Goal: Information Seeking & Learning: Learn about a topic

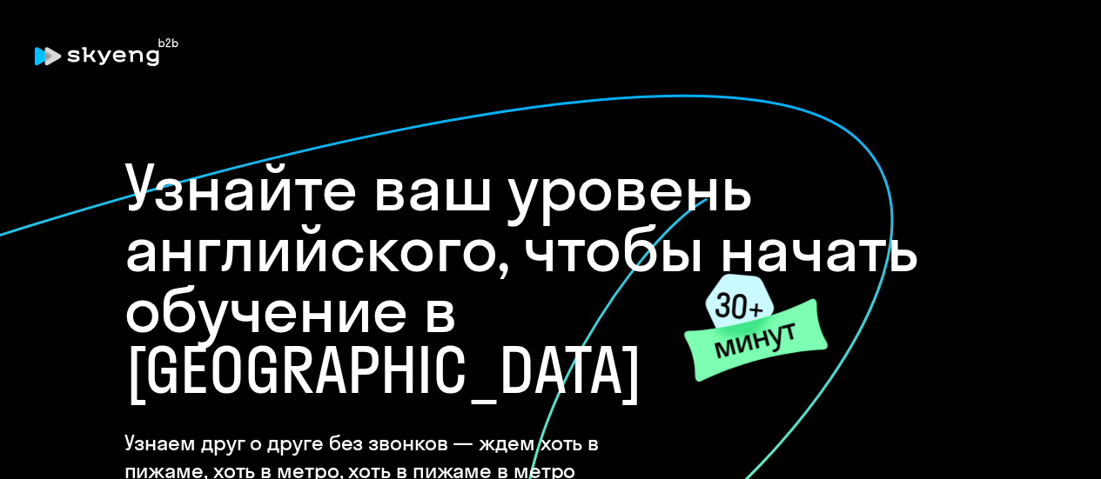
click at [601, 192] on h1 "Узнайте ваш уровень английского, чтобы начать обучение в [GEOGRAPHIC_DATA]" at bounding box center [550, 279] width 853 height 244
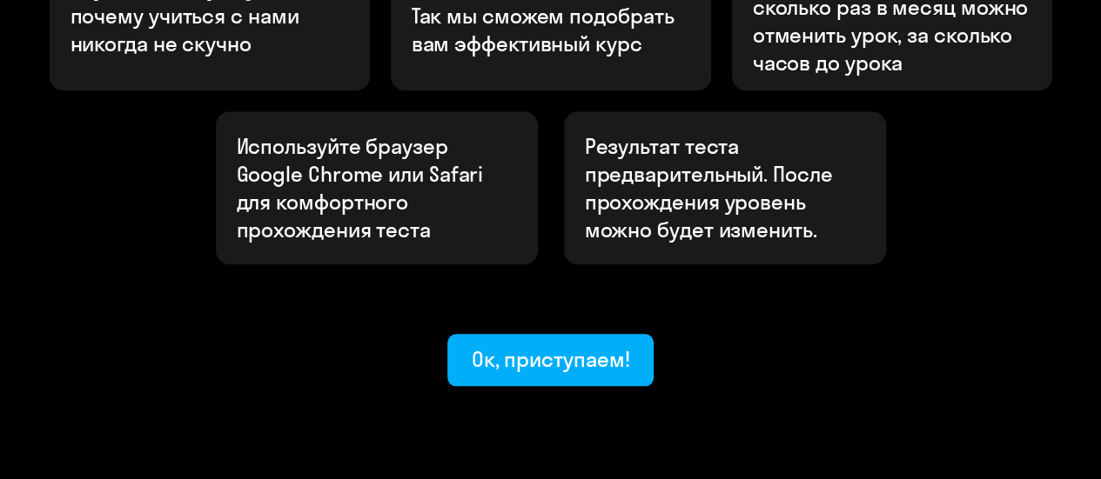
scroll to position [776, 0]
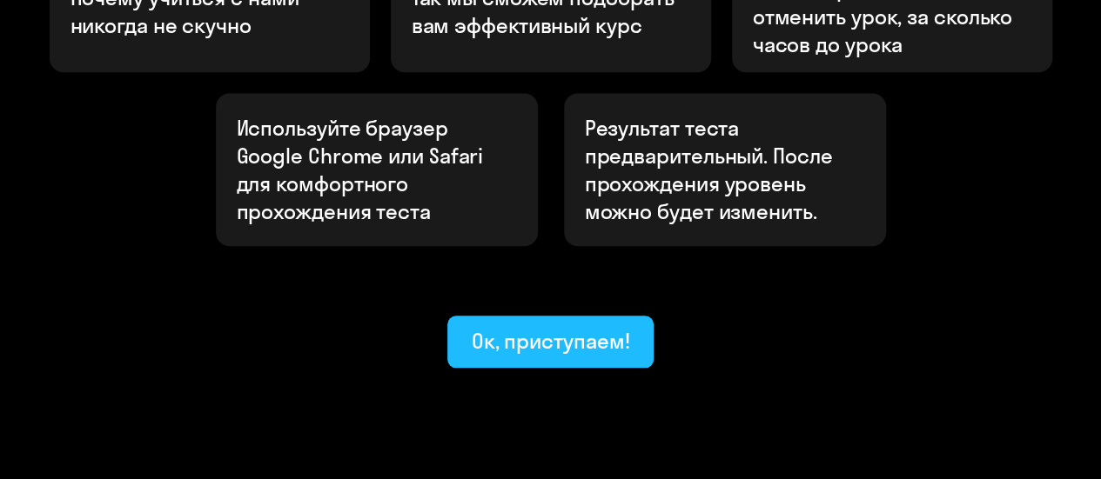
click at [536, 327] on div "Ок, приступаем!" at bounding box center [551, 341] width 158 height 28
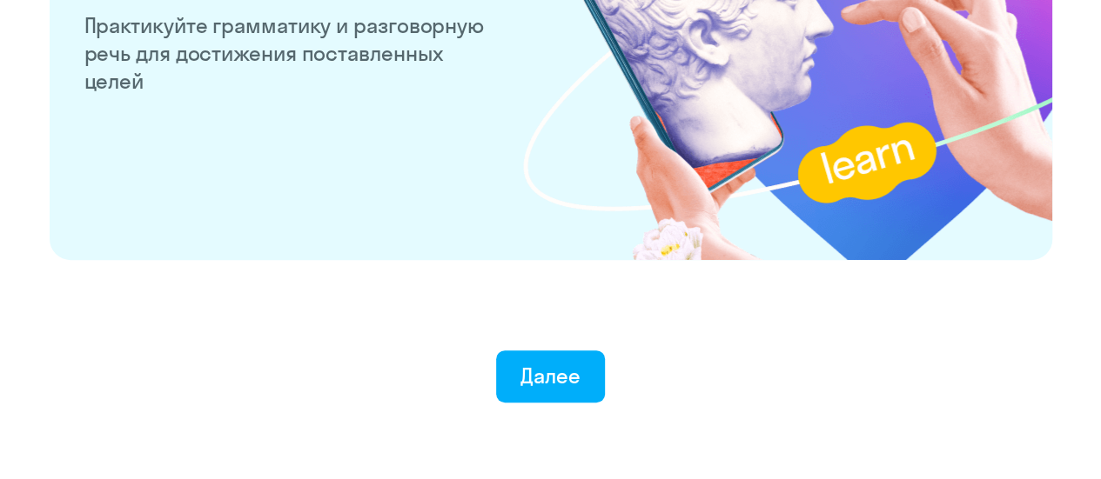
scroll to position [3553, 0]
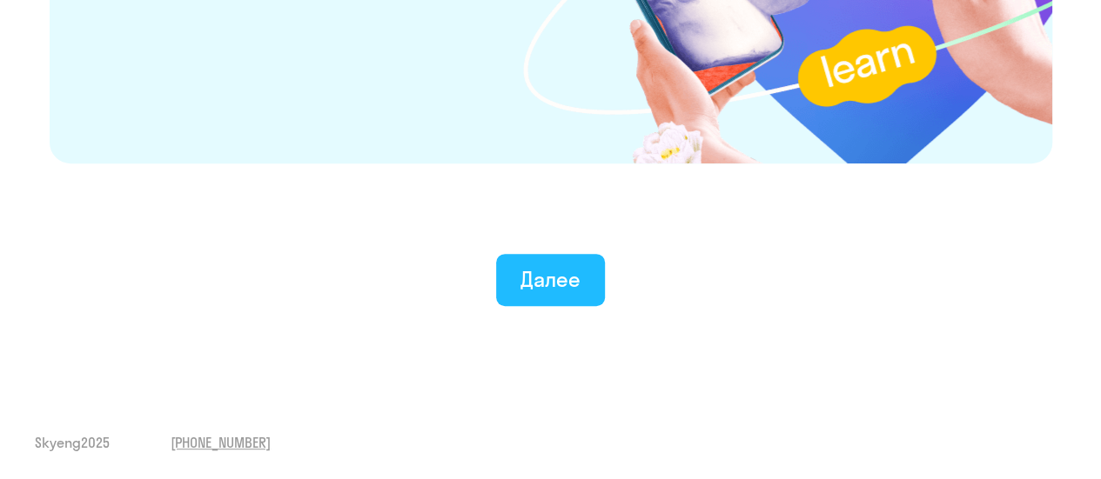
click at [537, 265] on div "Далее" at bounding box center [550, 279] width 60 height 28
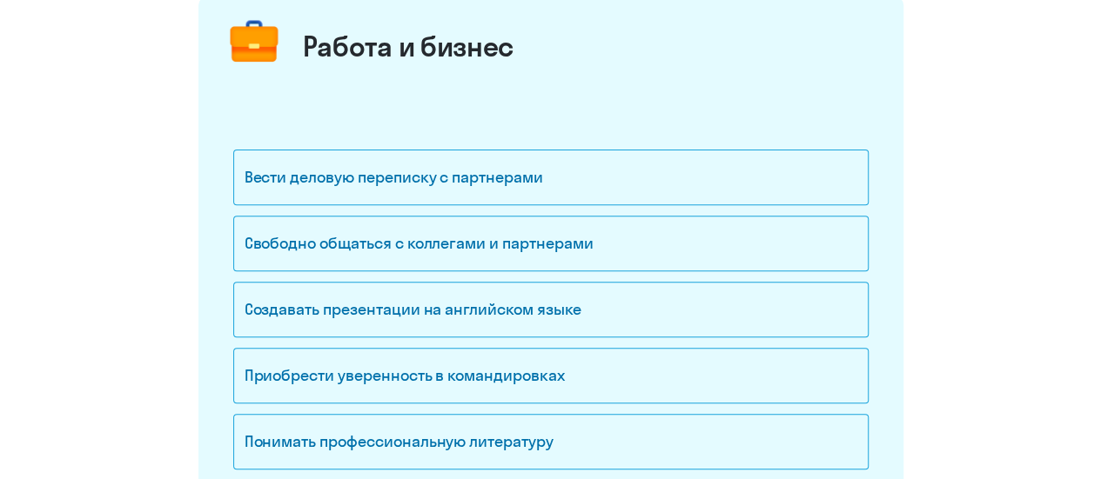
scroll to position [243, 0]
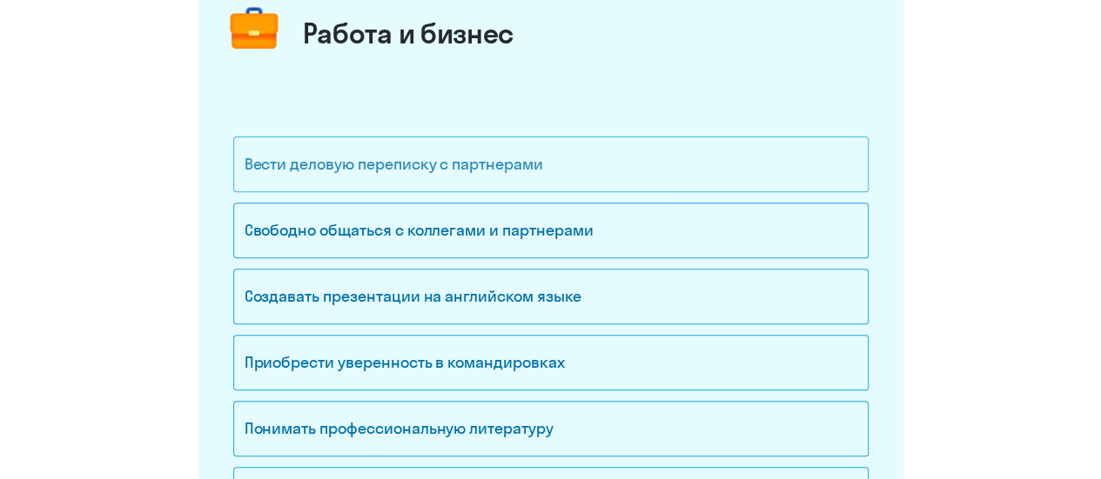
click at [505, 161] on div "Вести деловую переписку с партнерами" at bounding box center [550, 165] width 635 height 56
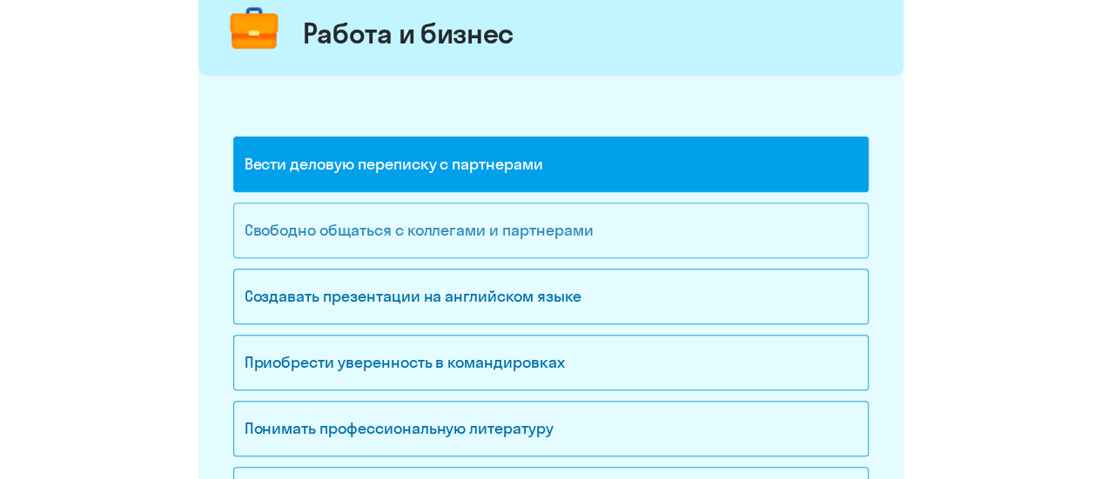
click at [475, 234] on div "Свободно общаться с коллегами и партнерами" at bounding box center [550, 231] width 635 height 56
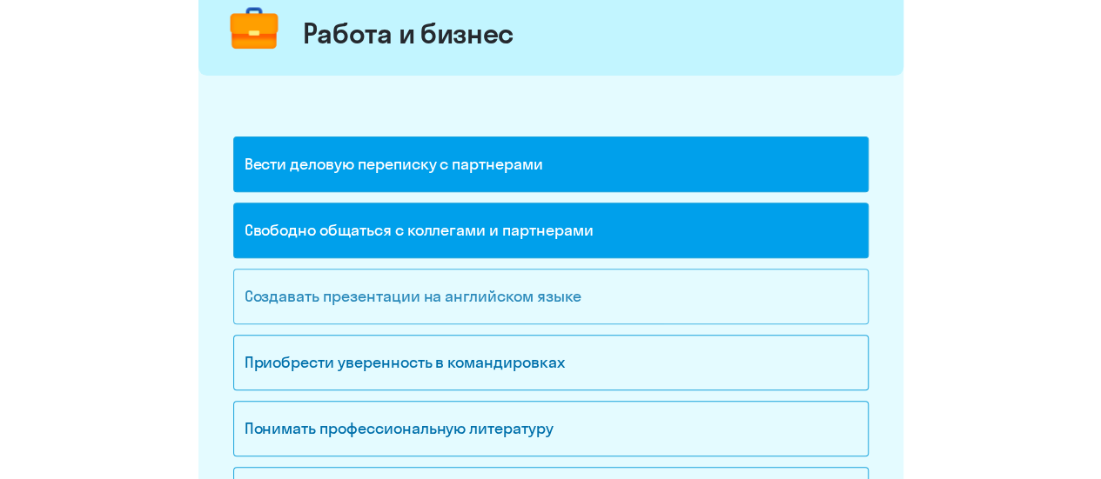
click at [502, 298] on div "Создавать презентации на английском языке" at bounding box center [550, 297] width 635 height 56
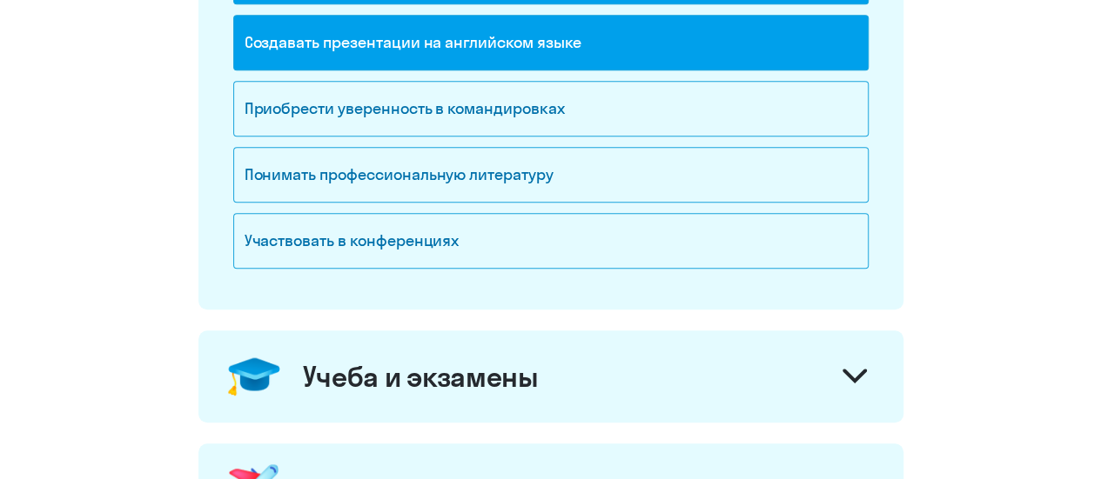
scroll to position [501, 0]
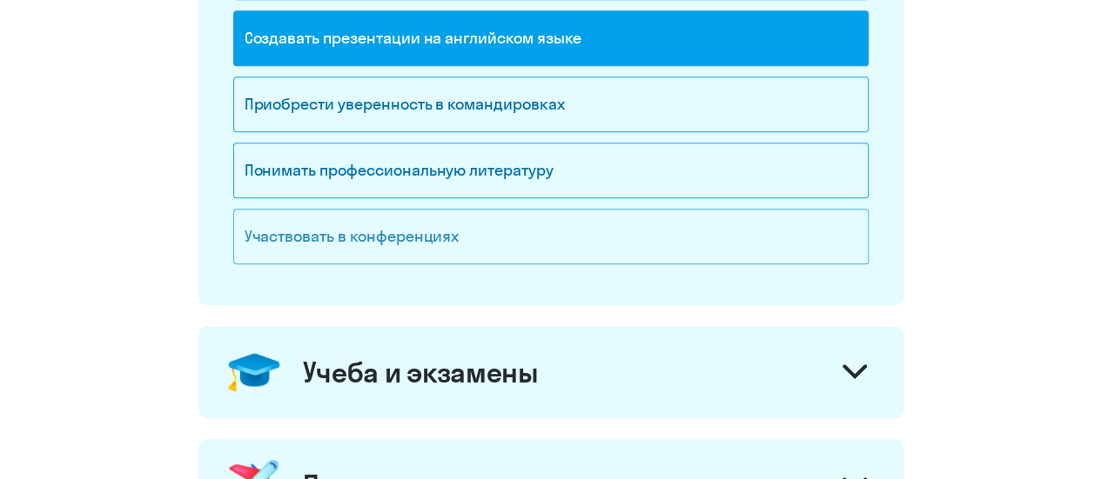
click at [430, 224] on div "Участвовать в конференциях" at bounding box center [550, 237] width 635 height 56
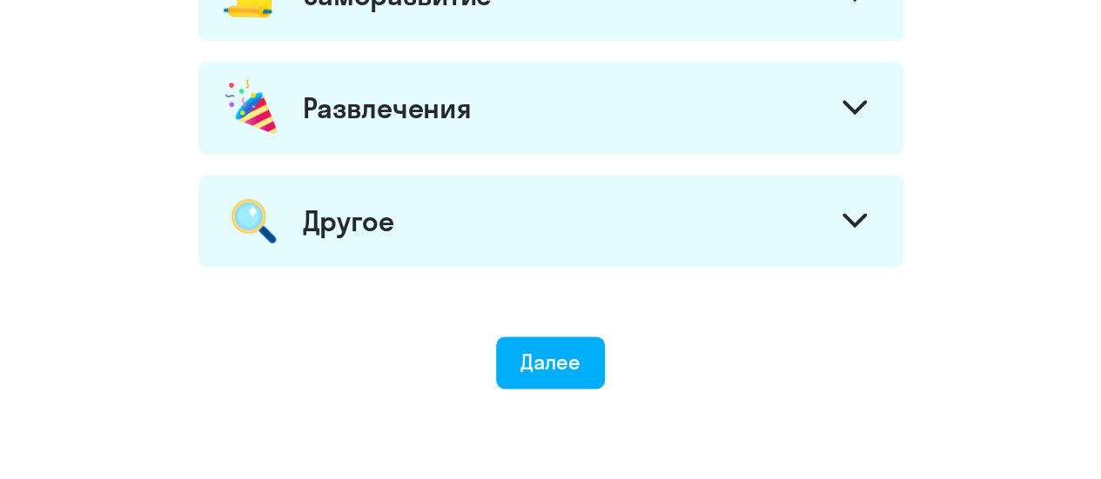
scroll to position [1143, 0]
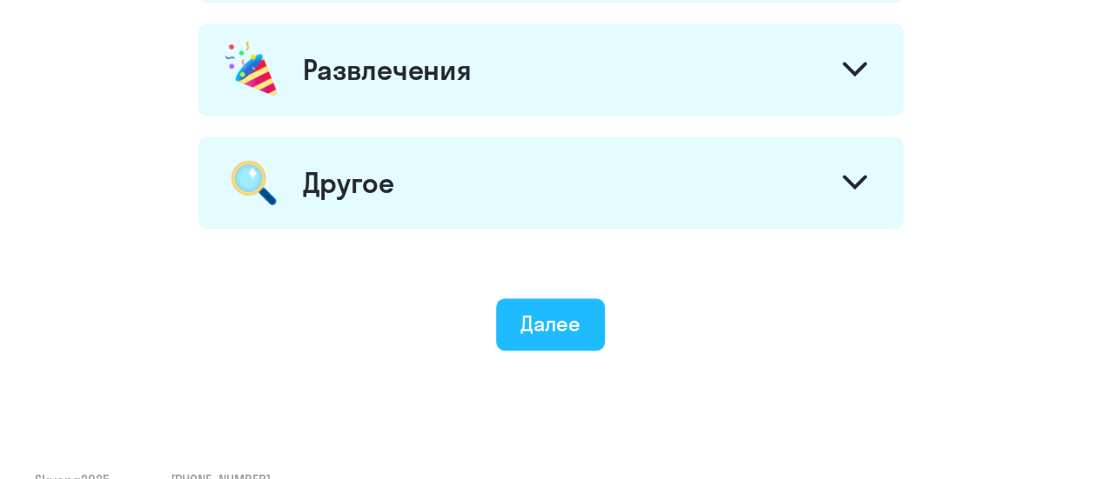
click at [524, 320] on div "Далее" at bounding box center [550, 324] width 60 height 28
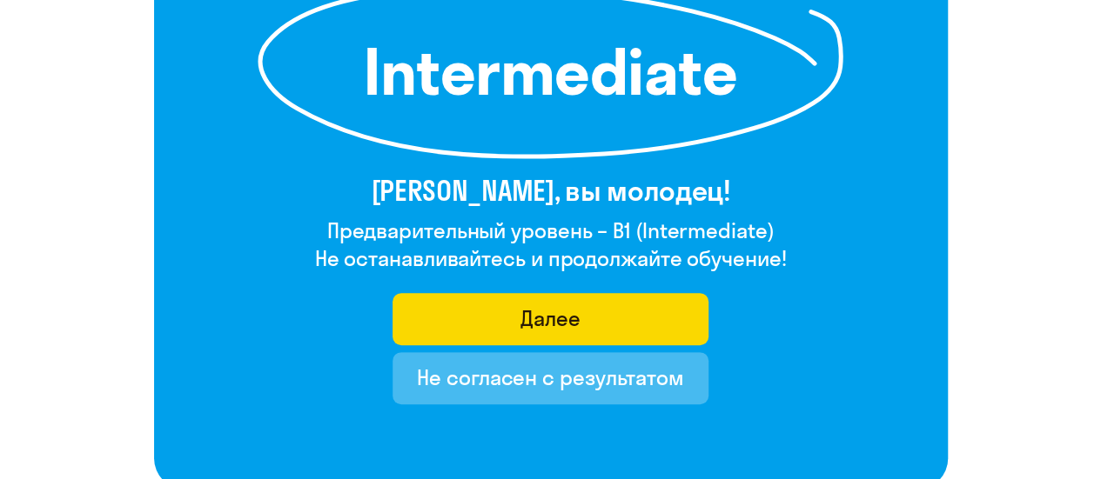
scroll to position [291, 0]
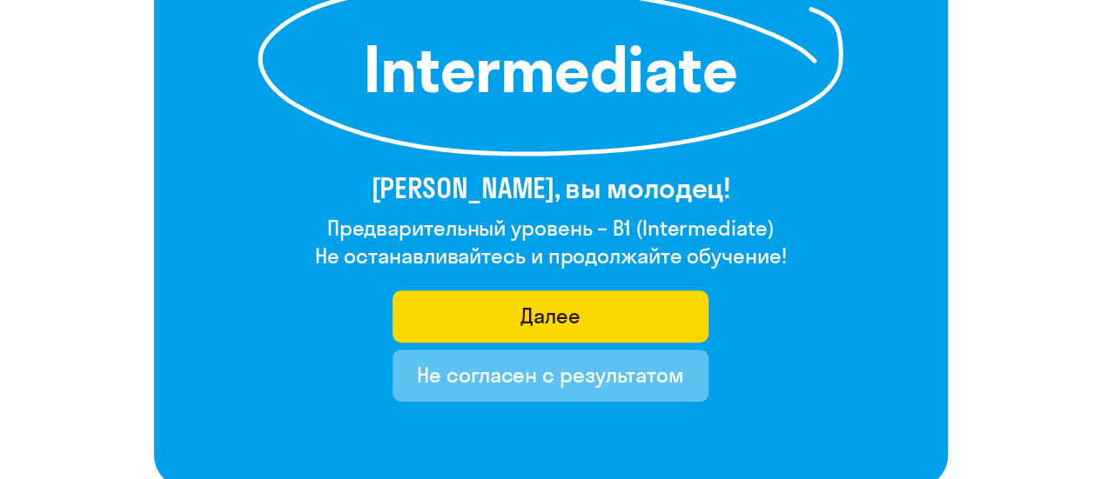
click at [534, 375] on div "Не согласен с результатом" at bounding box center [550, 375] width 267 height 28
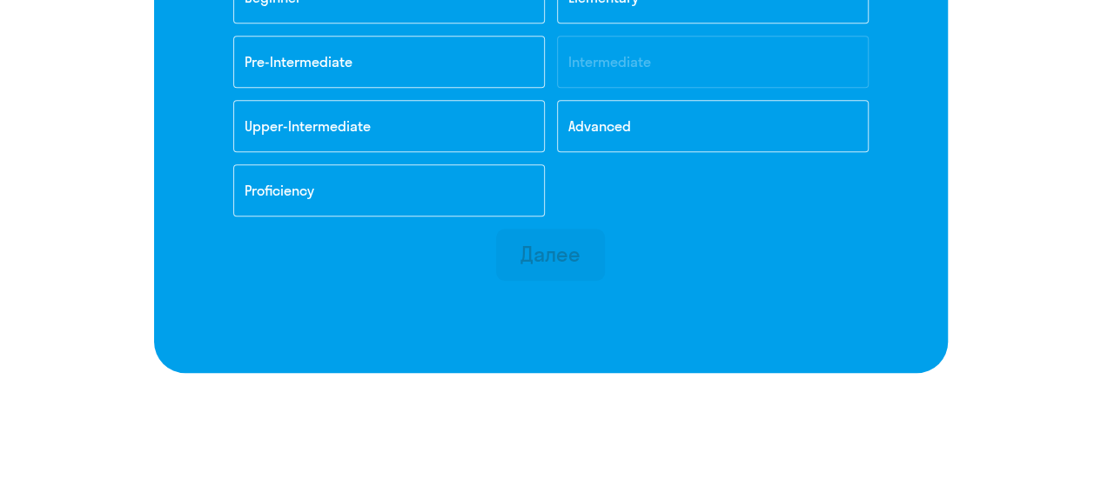
scroll to position [675, 0]
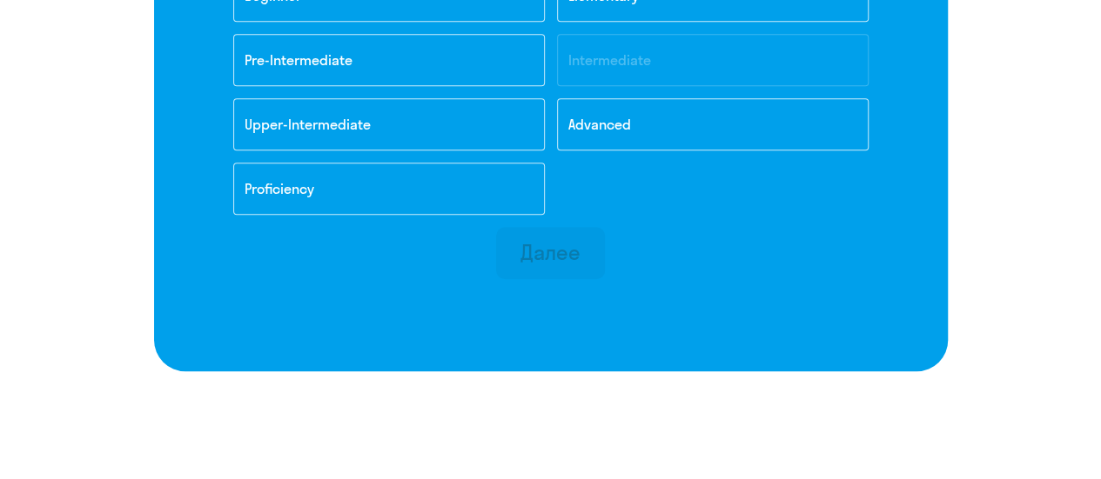
click at [576, 251] on div "Далее" at bounding box center [550, 252] width 60 height 28
click at [656, 60] on div "Beginner Elementary Pre-Intermediate Intermediate Upper-Intermediate Advanced P…" at bounding box center [551, 99] width 660 height 258
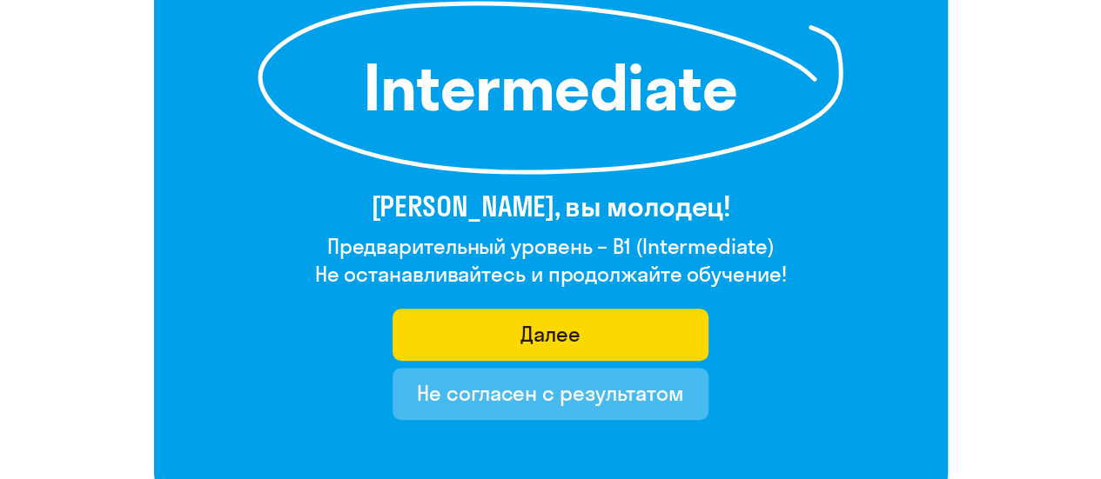
scroll to position [280, 0]
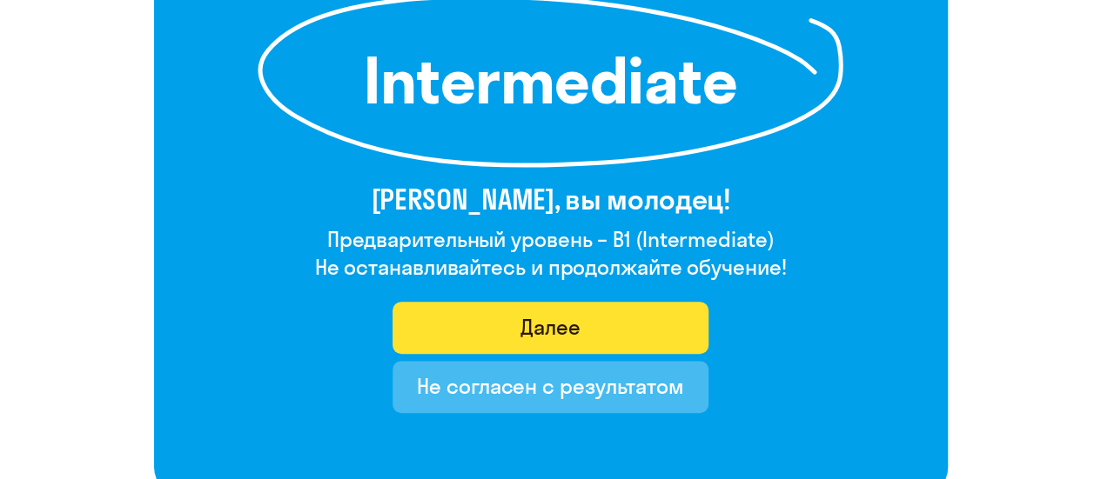
click at [560, 318] on div "Далее" at bounding box center [550, 327] width 60 height 28
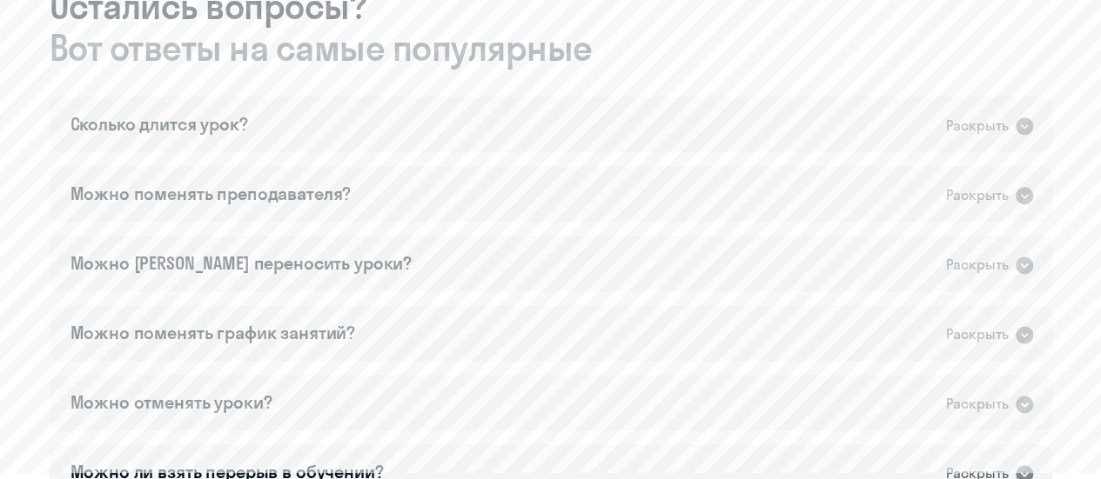
scroll to position [1018, 0]
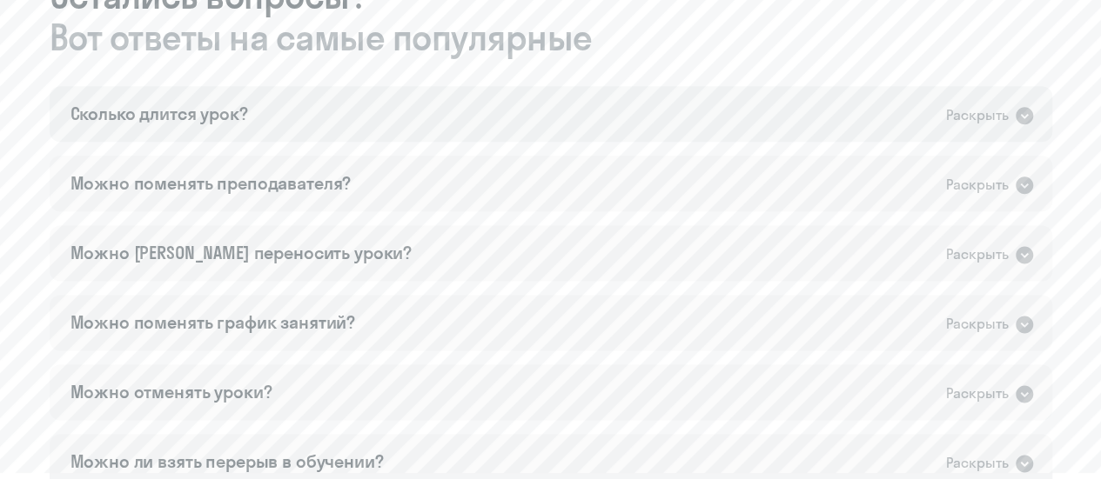
click at [1027, 117] on icon at bounding box center [1023, 115] width 17 height 17
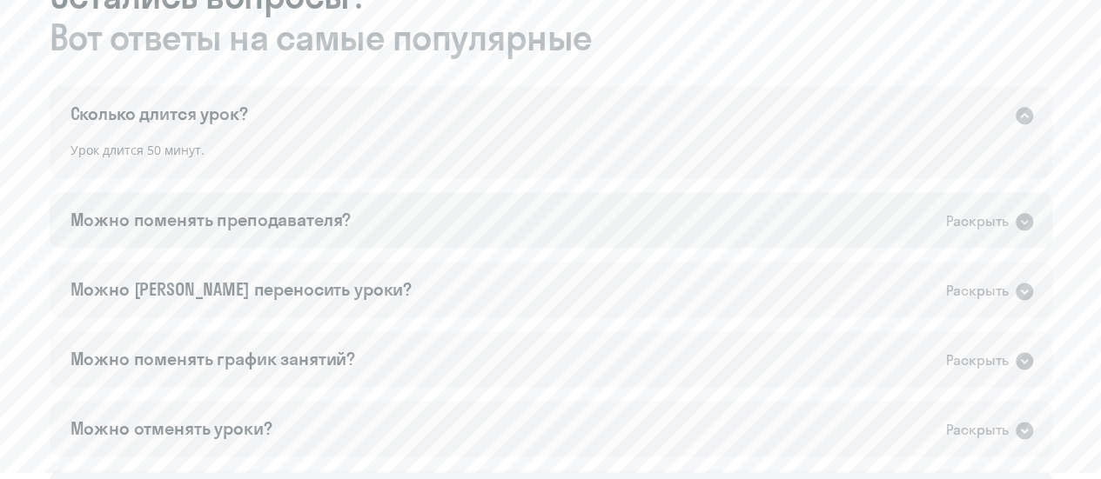
click at [1031, 219] on icon at bounding box center [1023, 221] width 17 height 17
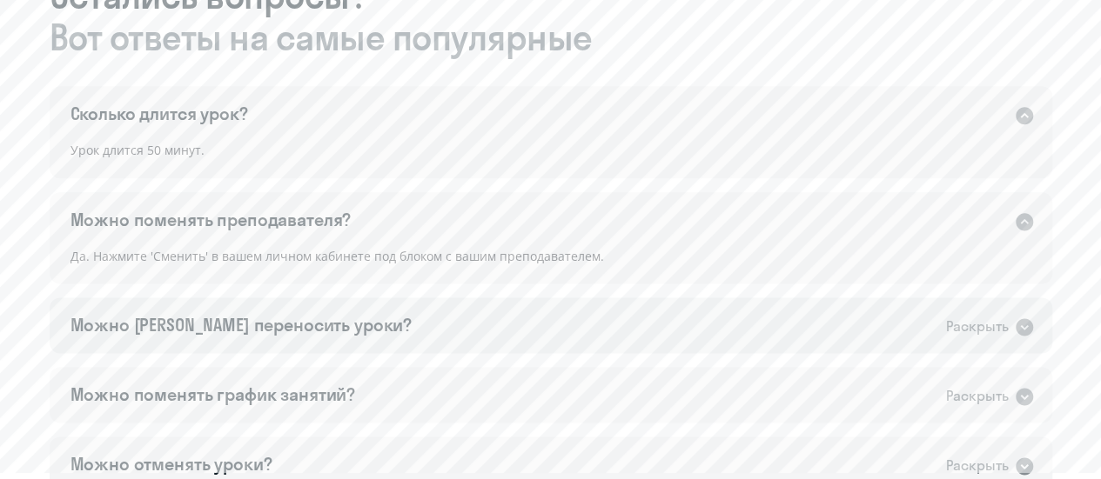
click at [1027, 326] on icon at bounding box center [1024, 327] width 21 height 21
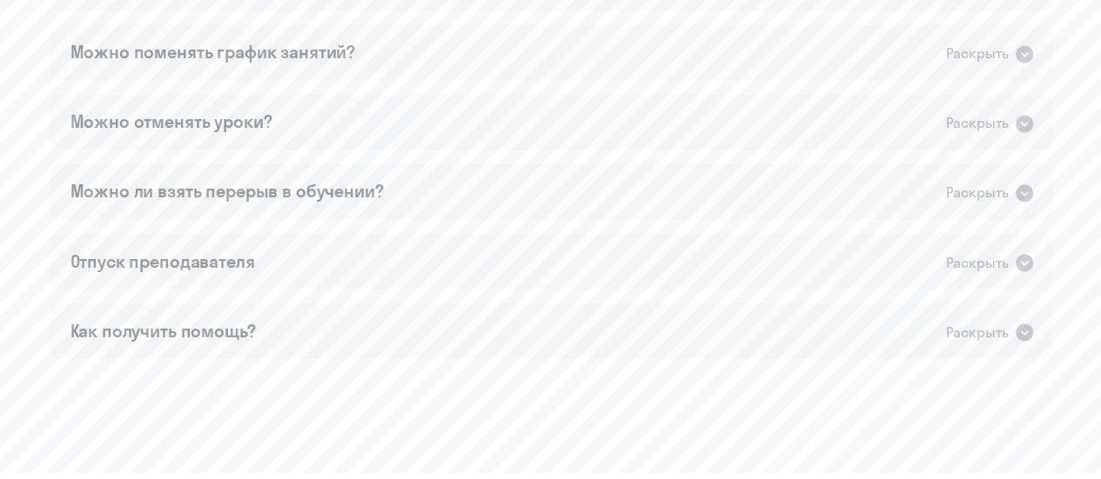
scroll to position [1405, 0]
